Goal: Transaction & Acquisition: Purchase product/service

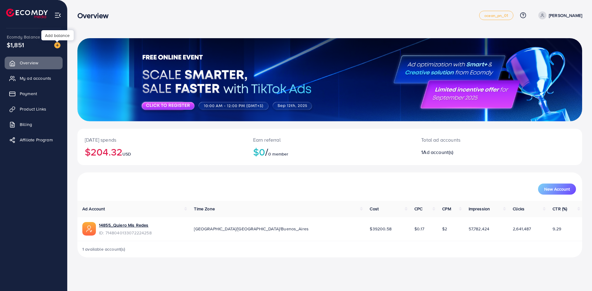
click at [58, 45] on img at bounding box center [57, 45] width 6 height 6
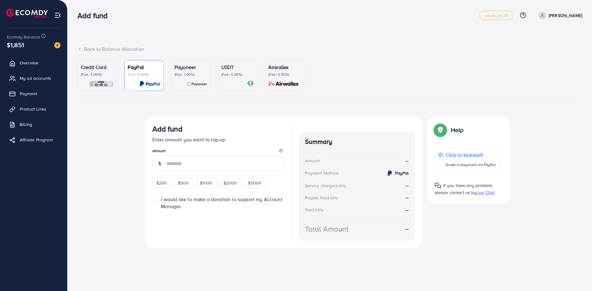
click at [243, 75] on p "(Fee: 0.00%)" at bounding box center [237, 74] width 33 height 5
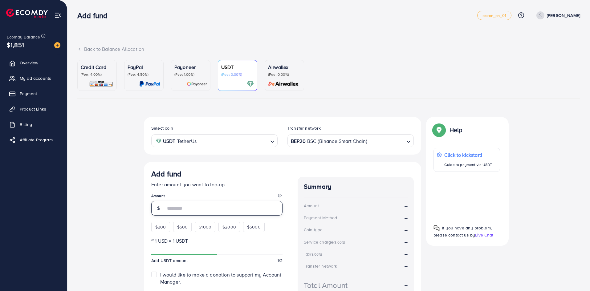
click at [183, 211] on input "number" at bounding box center [224, 208] width 117 height 15
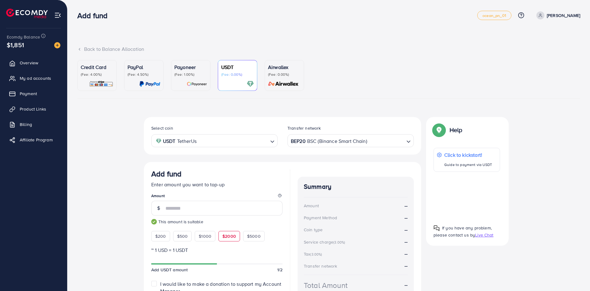
click at [116, 194] on div "Select coin USDT TetherUs Loading... Transfer network BEP20 BSC (Binance Smart …" at bounding box center [328, 221] width 503 height 209
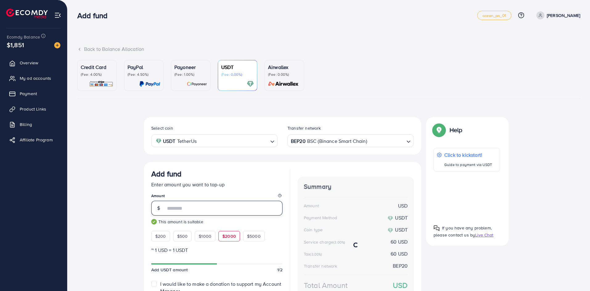
click at [162, 211] on div "****" at bounding box center [216, 208] width 131 height 15
type input "****"
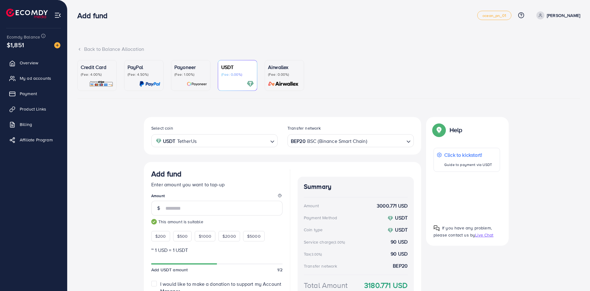
click at [103, 187] on div "Select coin USDT TetherUs Loading... Transfer network BEP20 BSC (Binance Smart …" at bounding box center [328, 221] width 503 height 209
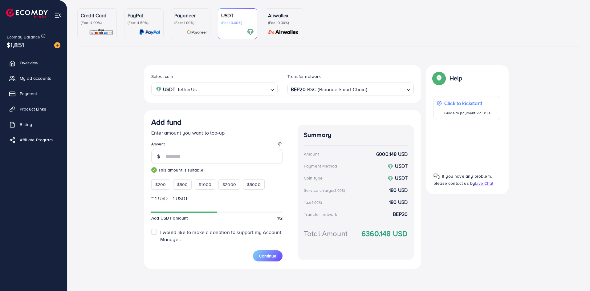
scroll to position [52, 0]
drag, startPoint x: 362, startPoint y: 235, endPoint x: 407, endPoint y: 233, distance: 44.7
click at [407, 233] on strong "6360.148 USD" at bounding box center [385, 233] width 46 height 11
copy strong "6360.148 USD"
